Goal: Task Accomplishment & Management: Use online tool/utility

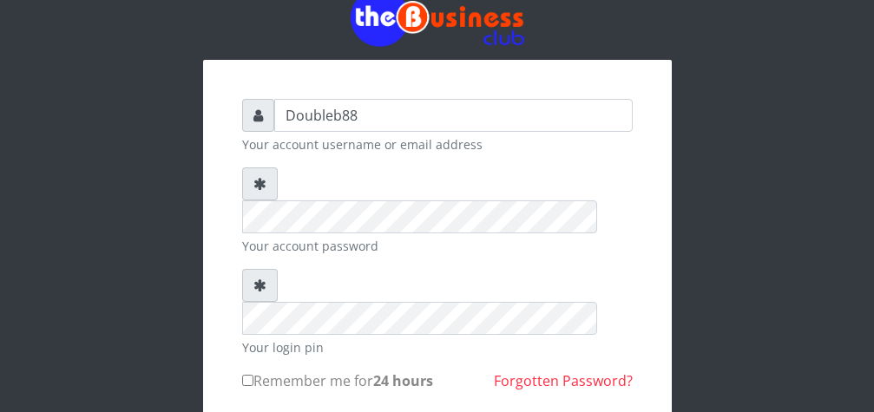
scroll to position [89, 0]
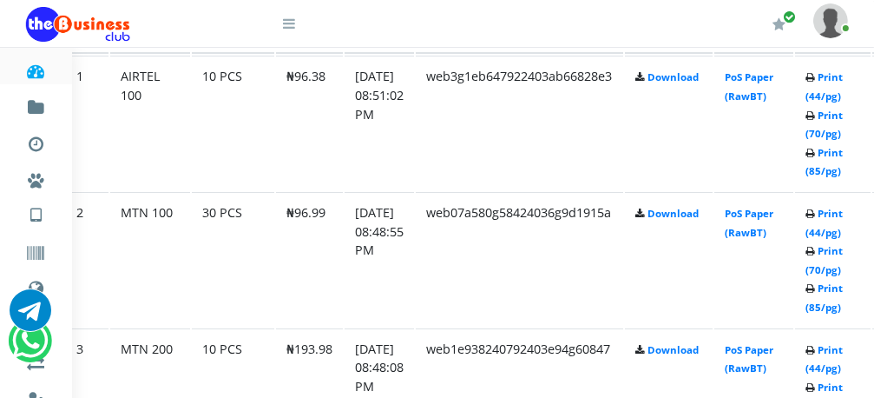
scroll to position [1019, 83]
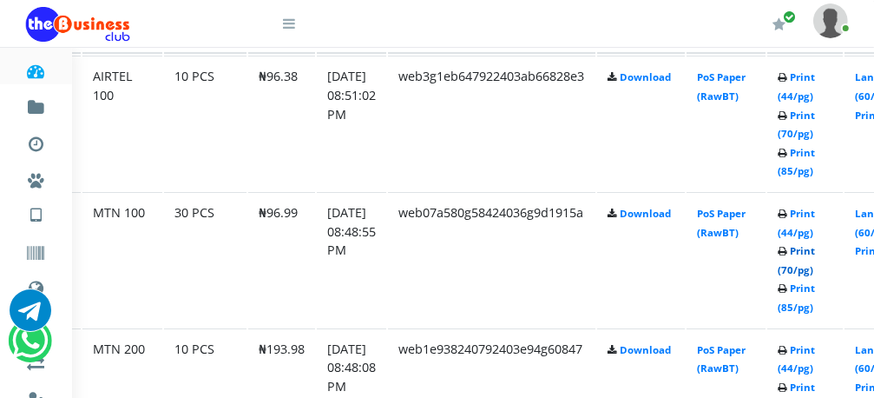
click at [815, 256] on link "Print (70/pg)" at bounding box center [796, 260] width 37 height 32
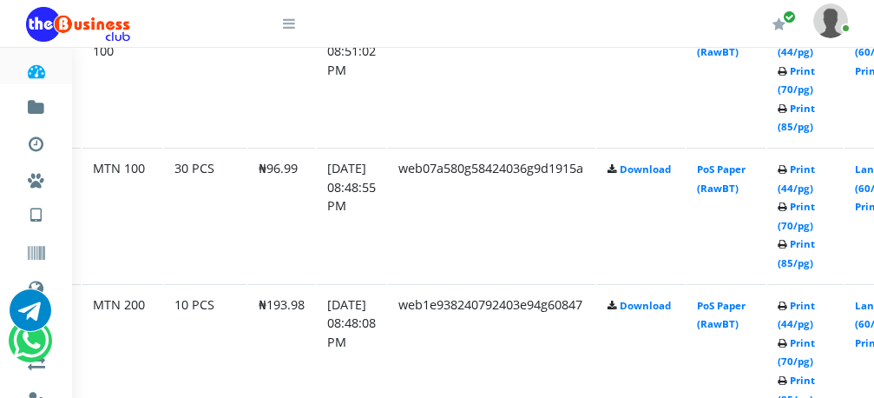
scroll to position [1107, 83]
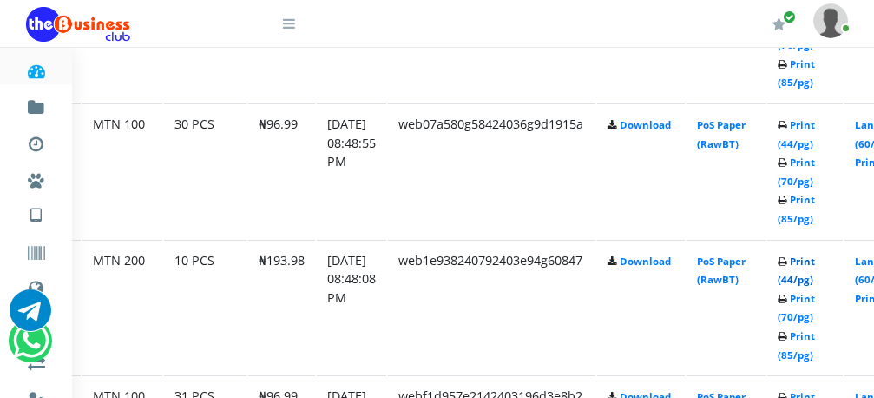
click at [815, 262] on link "Print (44/pg)" at bounding box center [796, 270] width 37 height 32
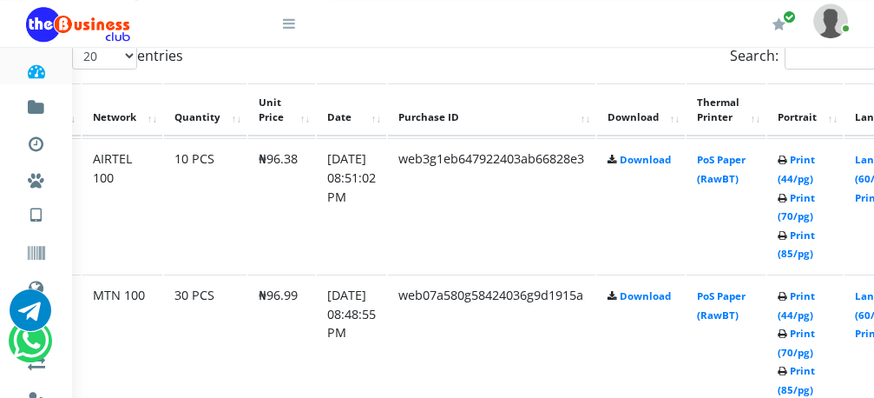
scroll to position [930, 83]
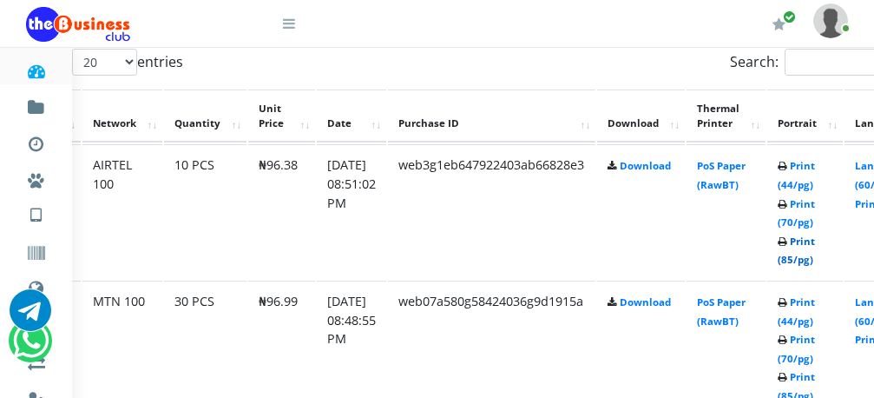
click at [815, 241] on link "Print (85/pg)" at bounding box center [796, 250] width 37 height 32
